Goal: Find specific page/section: Find specific page/section

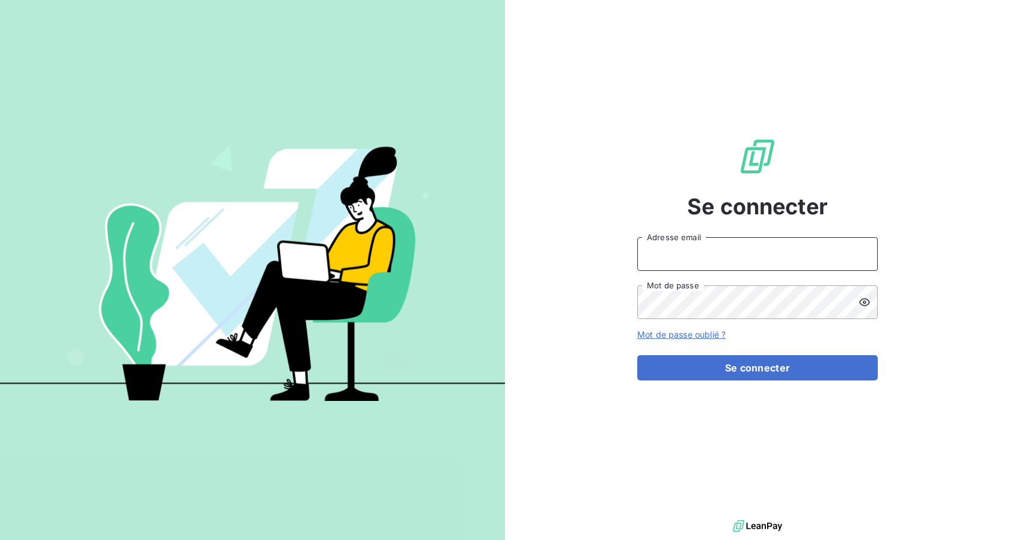
click at [660, 253] on input "Adresse email" at bounding box center [758, 254] width 241 height 34
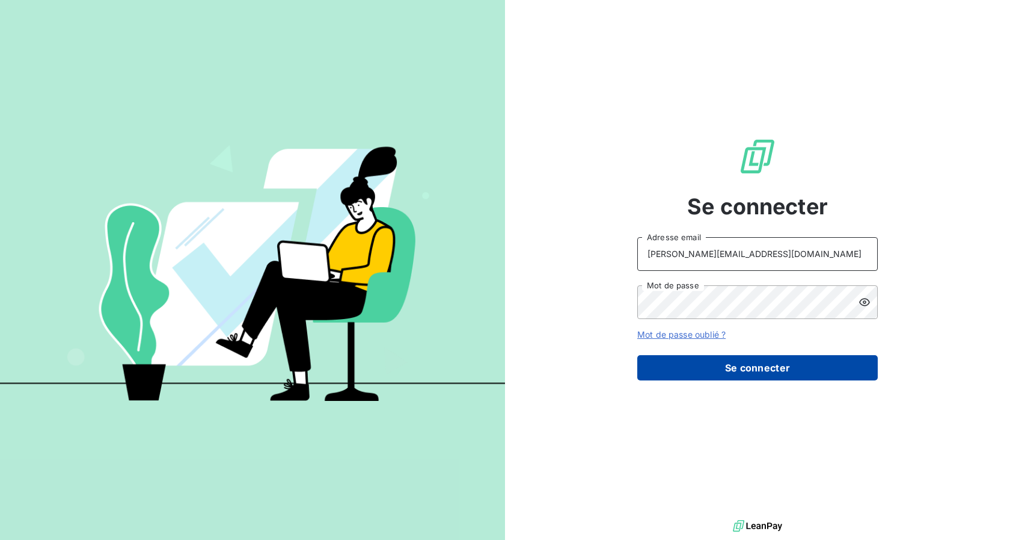
type input "[PERSON_NAME][EMAIL_ADDRESS][DOMAIN_NAME]"
click at [698, 375] on button "Se connecter" at bounding box center [758, 367] width 241 height 25
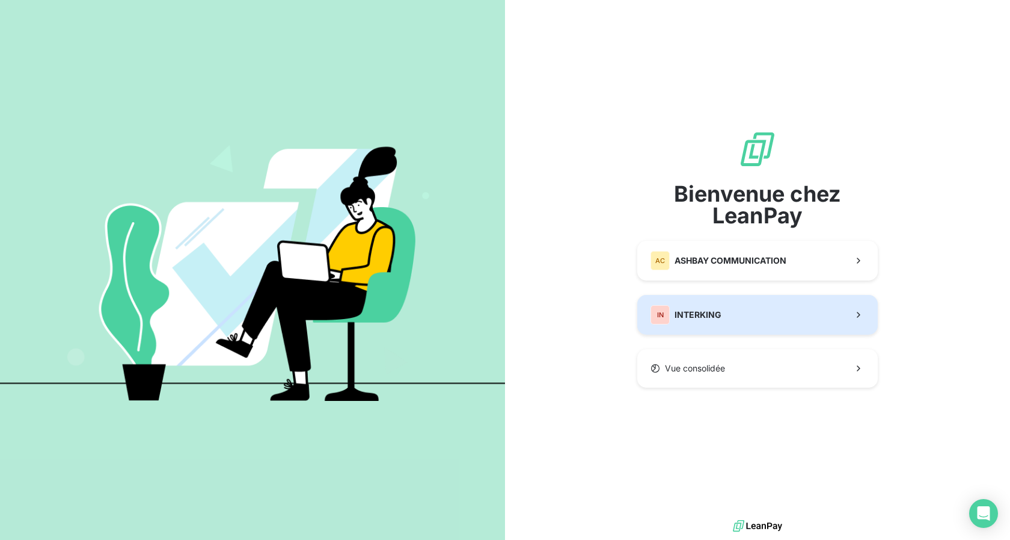
click at [697, 325] on button "IN INTERKING" at bounding box center [758, 315] width 241 height 40
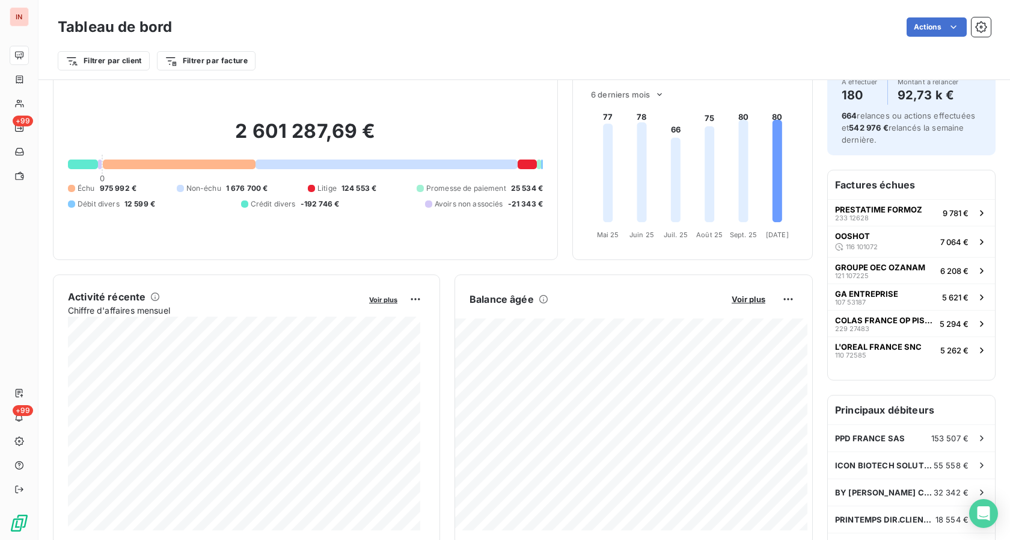
scroll to position [62, 0]
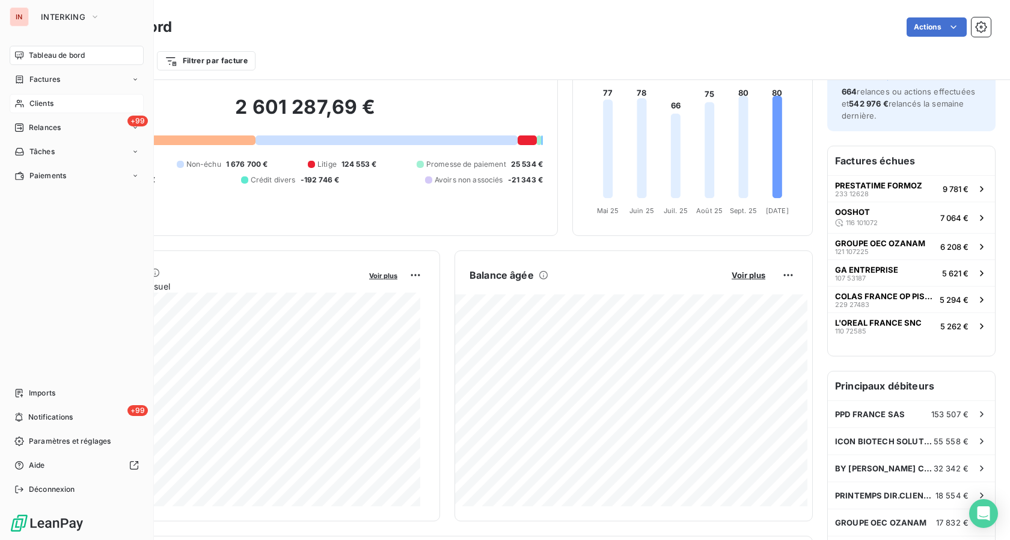
click at [38, 101] on span "Clients" at bounding box center [41, 103] width 24 height 11
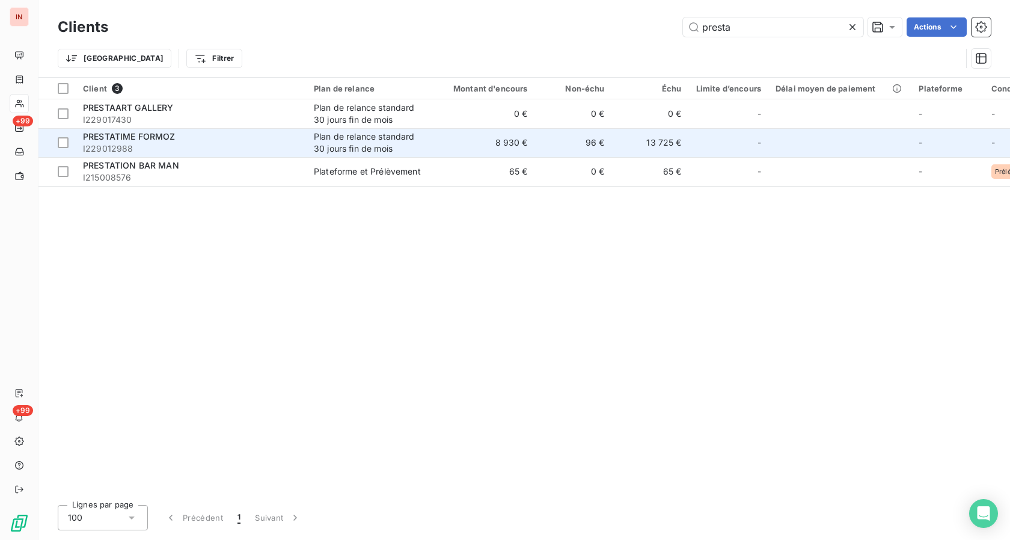
type input "presta"
click at [166, 144] on span "I229012988" at bounding box center [191, 149] width 217 height 12
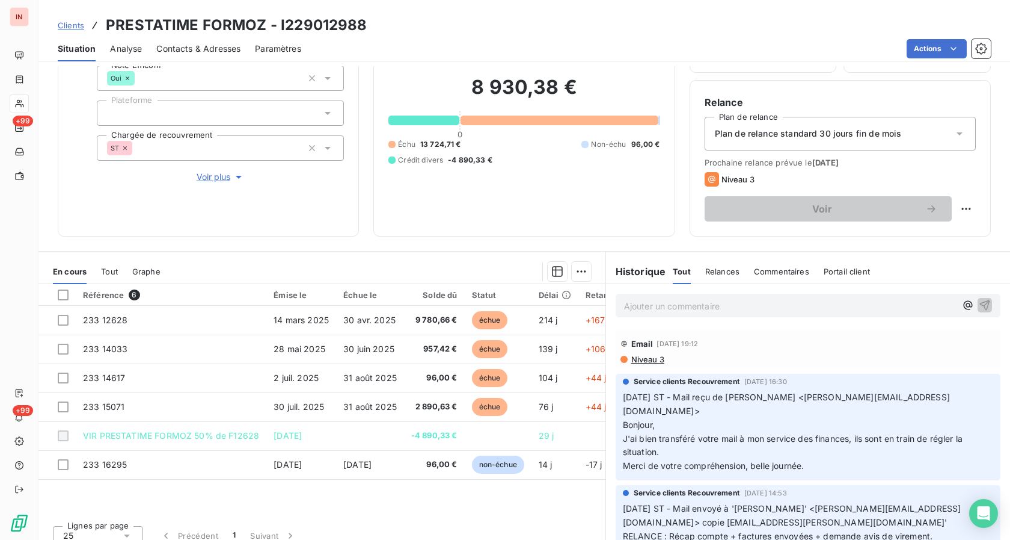
scroll to position [96, 0]
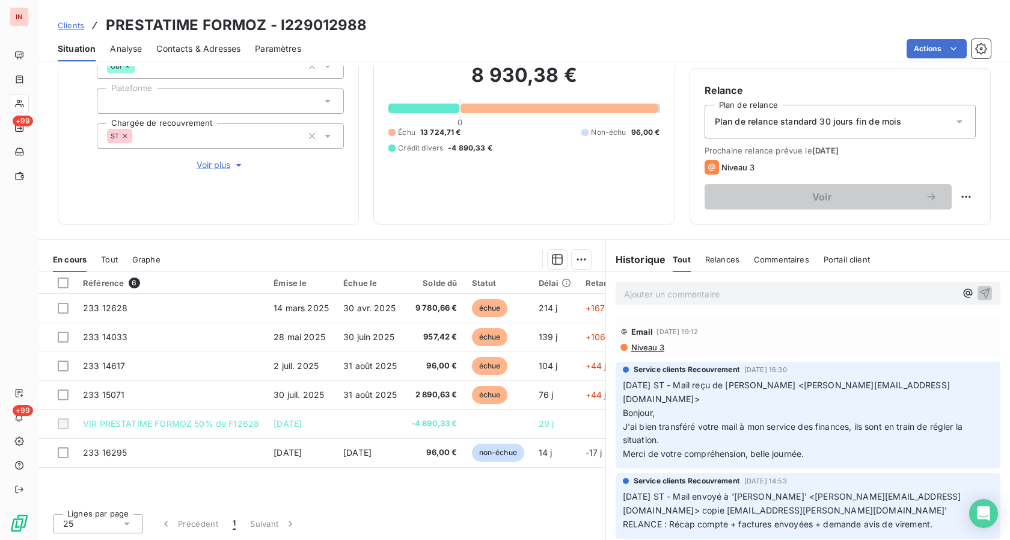
click at [526, 491] on div "Référence 6 Émise le Échue le Solde dû Statut Délai Retard Promesse de règlemen…" at bounding box center [321, 388] width 567 height 232
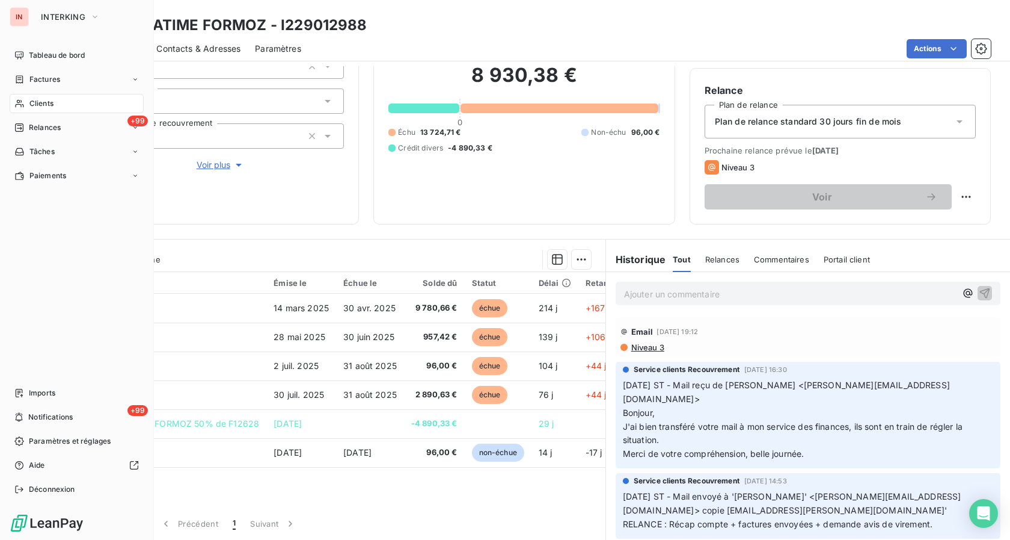
click at [36, 105] on span "Clients" at bounding box center [41, 103] width 24 height 11
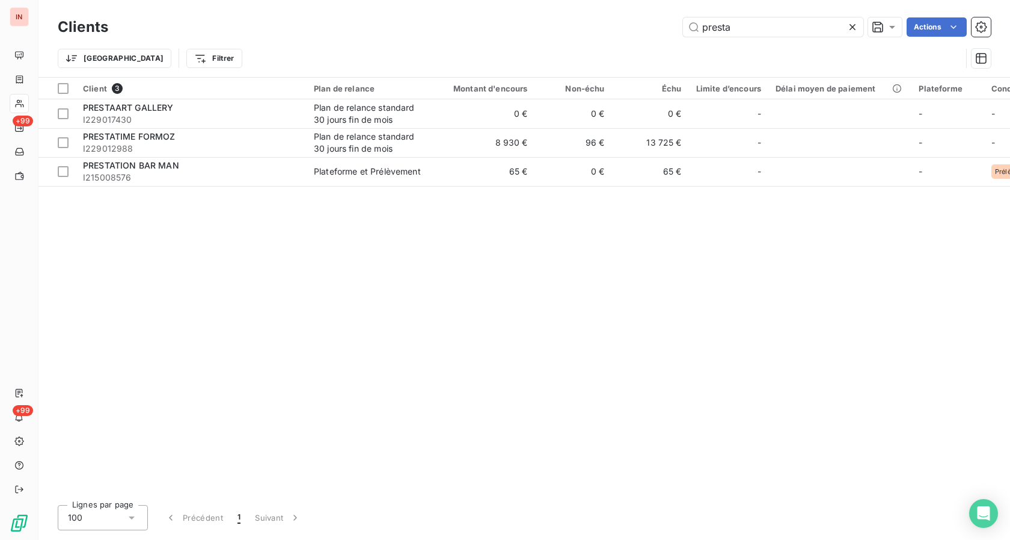
drag, startPoint x: 738, startPoint y: 23, endPoint x: 667, endPoint y: 30, distance: 71.3
click at [683, 30] on input "presta" at bounding box center [773, 26] width 180 height 19
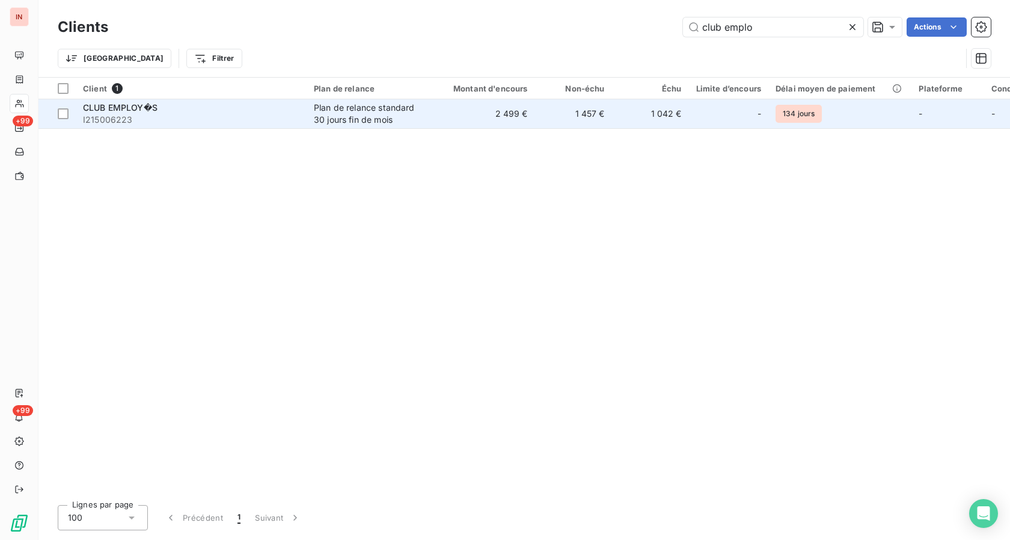
type input "club emplo"
click at [448, 108] on td "2 499 €" at bounding box center [483, 113] width 103 height 29
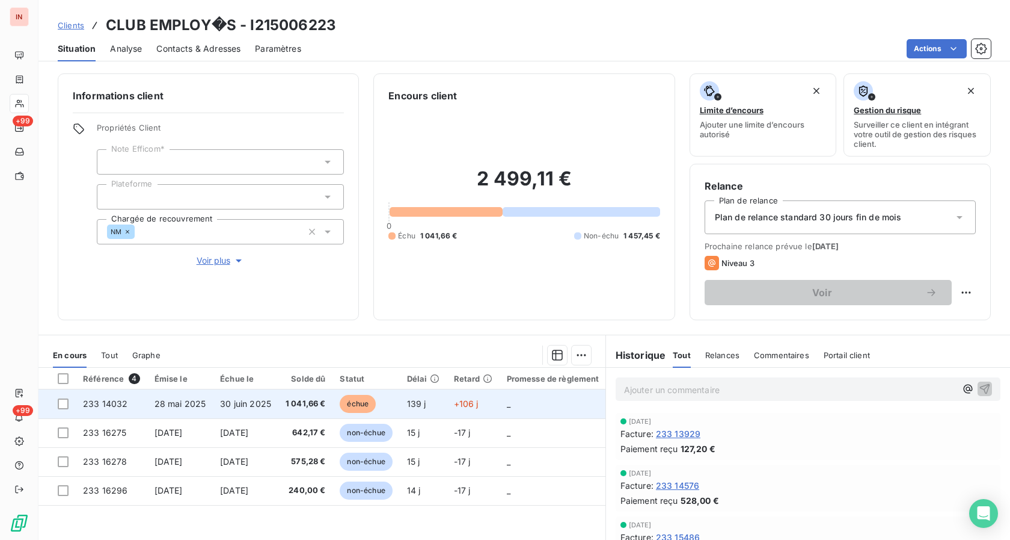
click at [125, 404] on span "233 14032" at bounding box center [105, 403] width 45 height 10
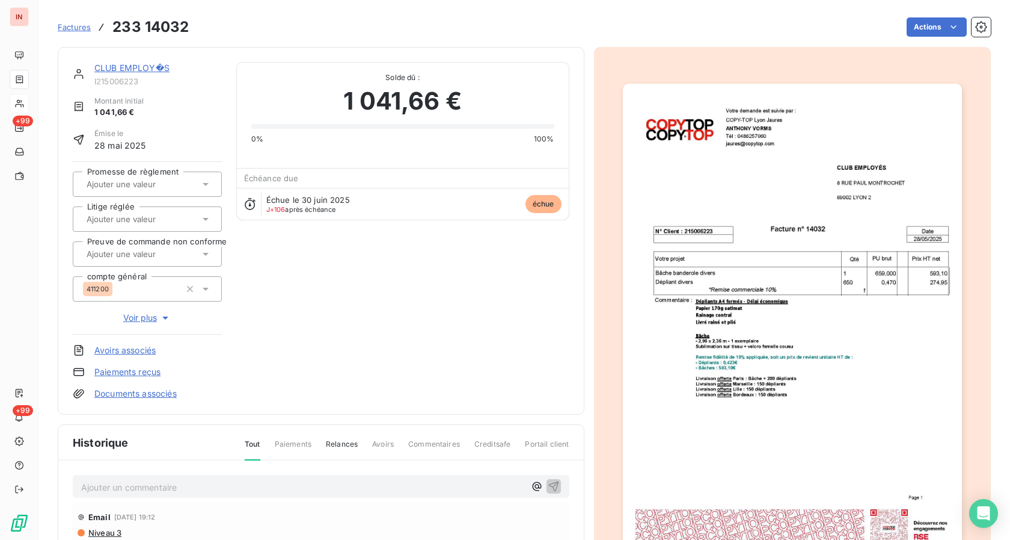
click at [137, 394] on link "Documents associés" at bounding box center [135, 393] width 82 height 12
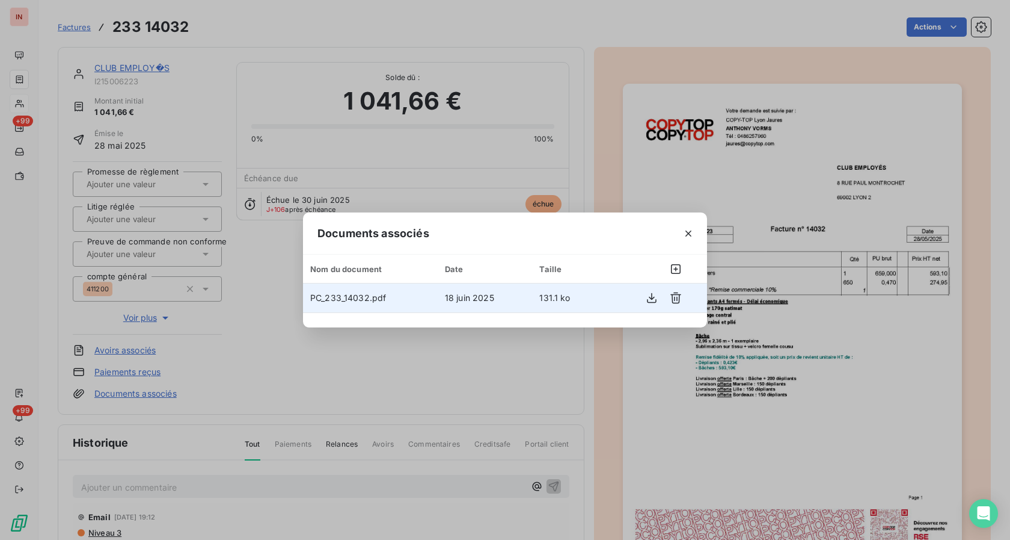
click at [363, 298] on span "PC_233_14032.pdf" at bounding box center [348, 297] width 76 height 10
click at [652, 301] on icon "button" at bounding box center [652, 298] width 12 height 12
click at [692, 237] on icon "button" at bounding box center [689, 233] width 12 height 12
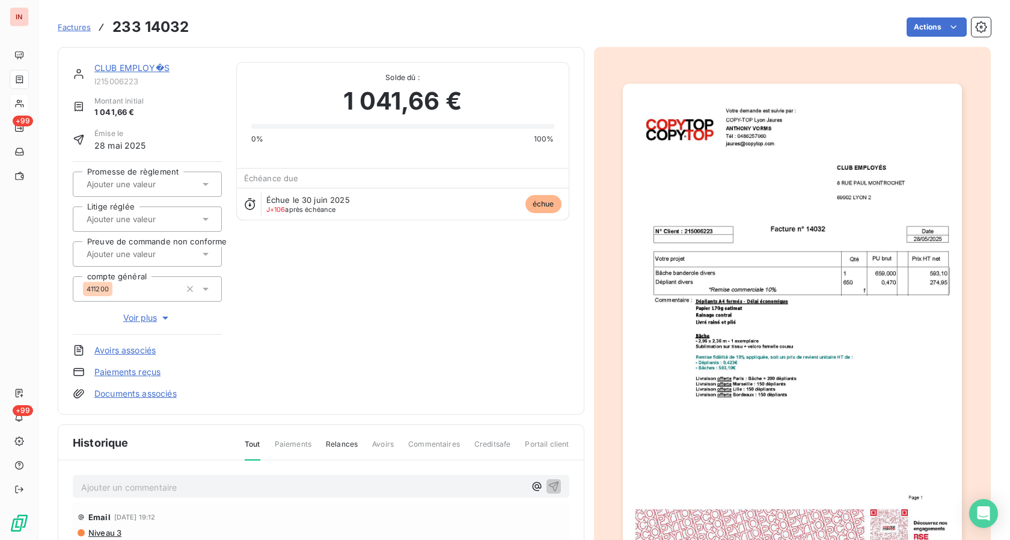
click at [364, 329] on div "CLUB EMPLOY�S I215006223 Montant initial 1 041,66 € Émise le [DATE] Promesse de…" at bounding box center [321, 230] width 497 height 337
click at [70, 29] on span "Factures" at bounding box center [74, 27] width 33 height 10
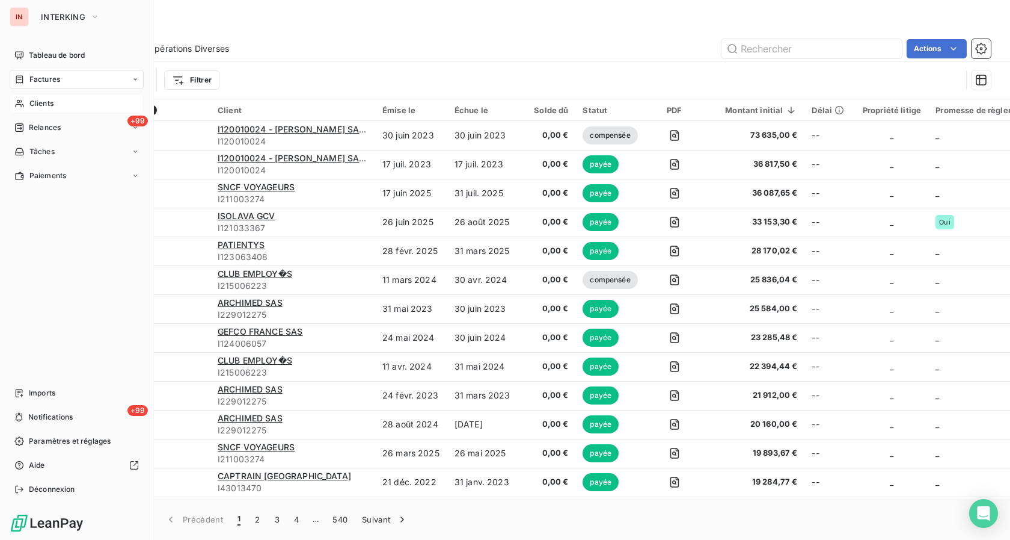
drag, startPoint x: 45, startPoint y: 78, endPoint x: 138, endPoint y: 71, distance: 92.9
click at [46, 78] on span "Factures" at bounding box center [44, 79] width 31 height 11
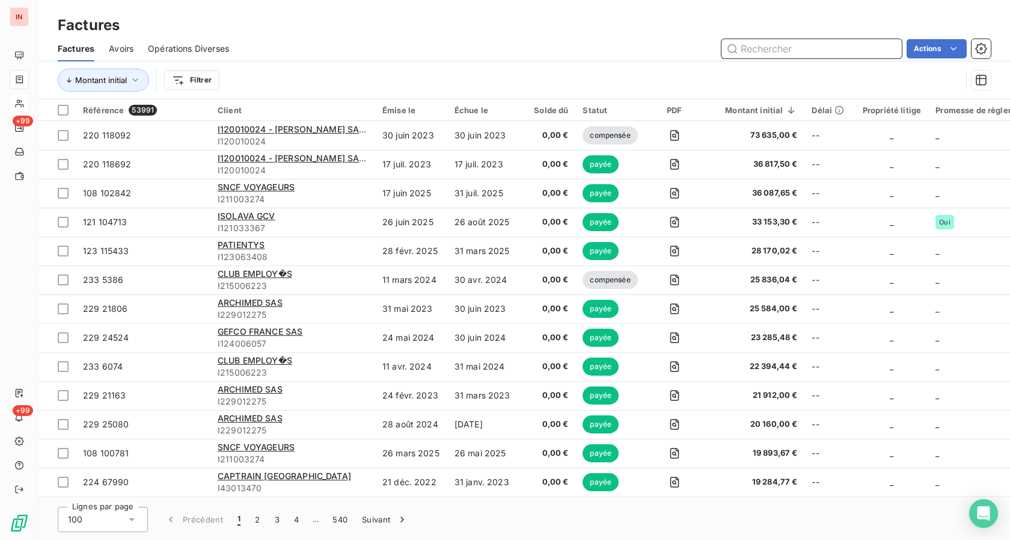
click at [769, 51] on input "text" at bounding box center [812, 48] width 180 height 19
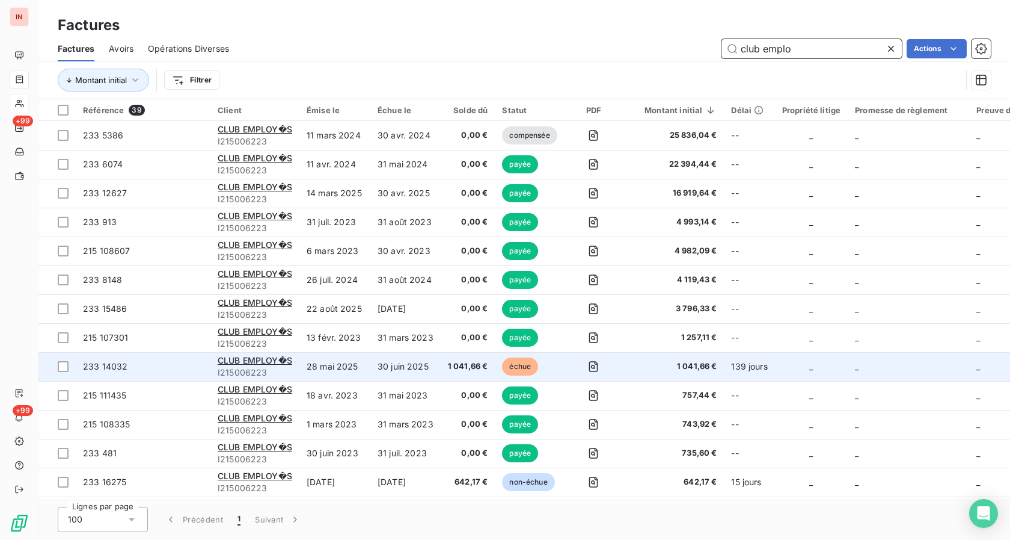
type input "club emplo"
